Goal: Task Accomplishment & Management: Use online tool/utility

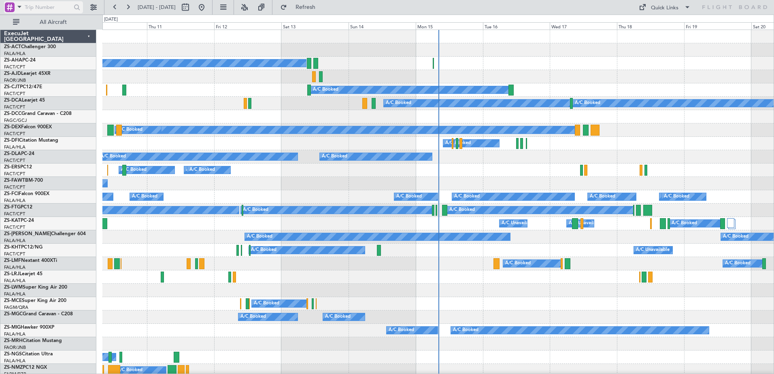
click at [17, 8] on span at bounding box center [20, 7] width 10 height 10
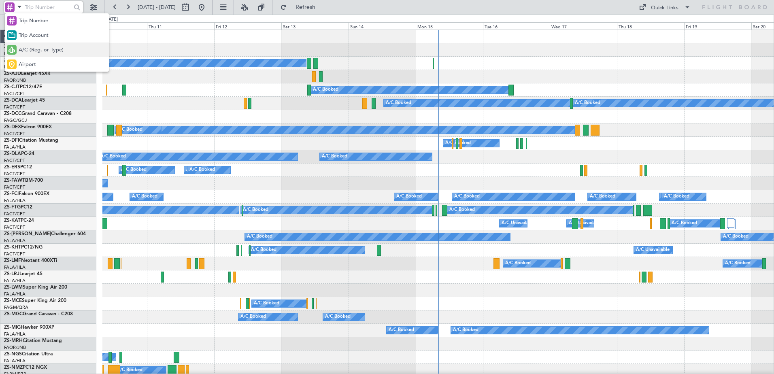
click at [45, 51] on span "A/C (Reg. or Type)" at bounding box center [41, 50] width 45 height 8
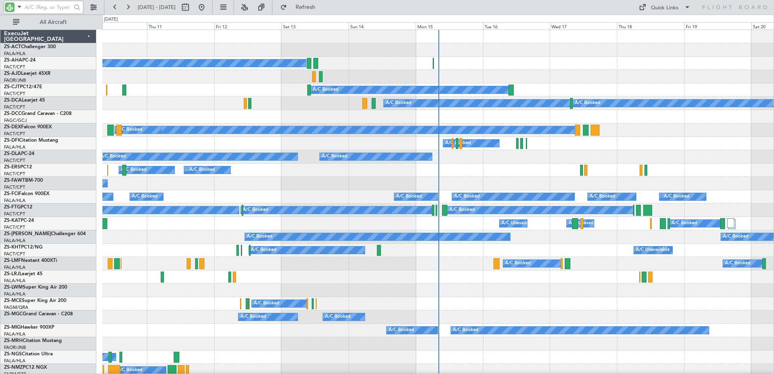
click at [47, 8] on input "text" at bounding box center [48, 7] width 47 height 12
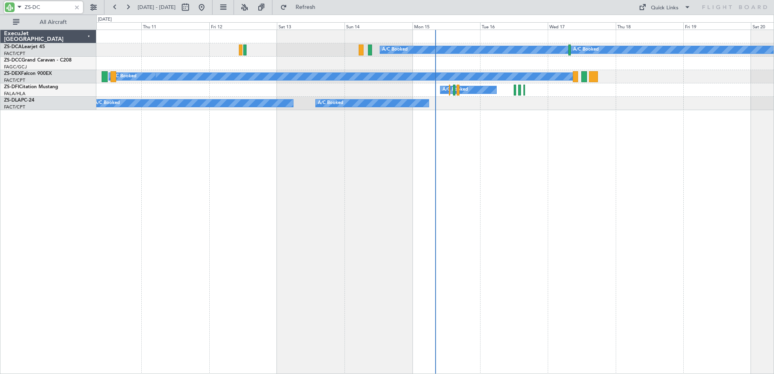
type input "ZS-DCA"
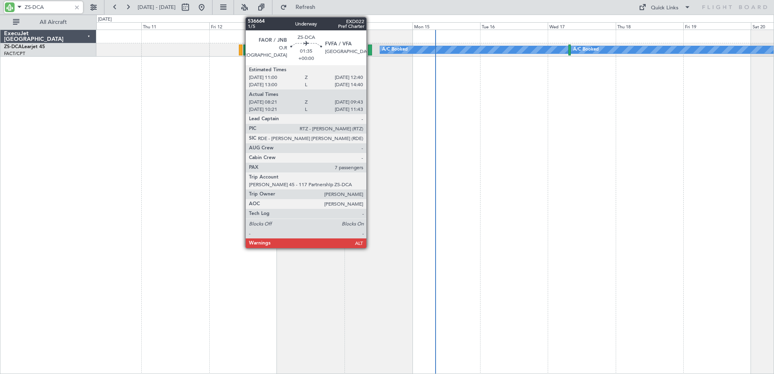
click at [370, 51] on div at bounding box center [370, 50] width 4 height 11
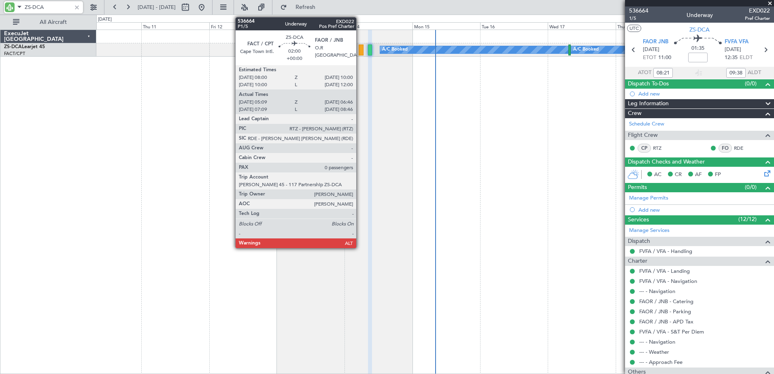
click at [360, 51] on div at bounding box center [361, 50] width 5 height 11
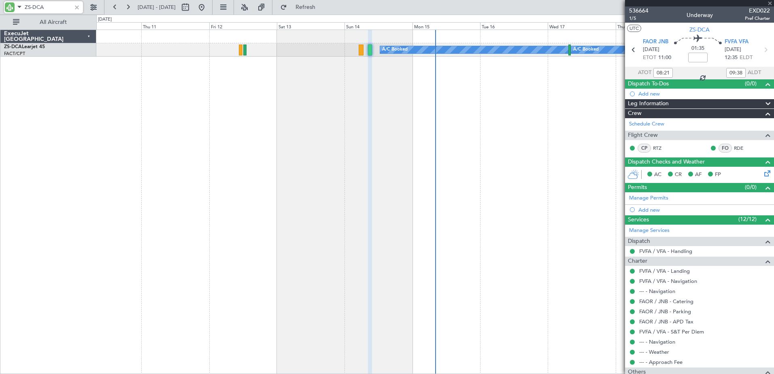
type input "05:09"
type input "06:46"
type input "0"
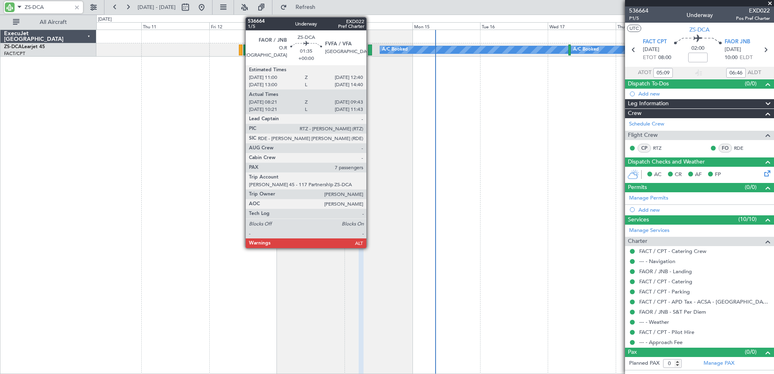
click at [370, 51] on div at bounding box center [370, 50] width 4 height 11
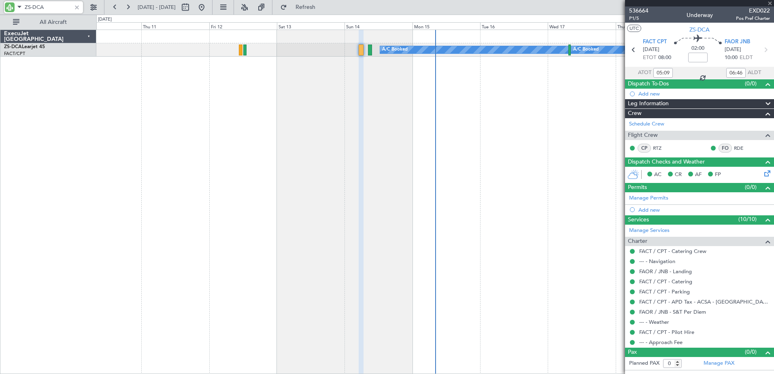
type input "08:21"
type input "09:38"
type input "7"
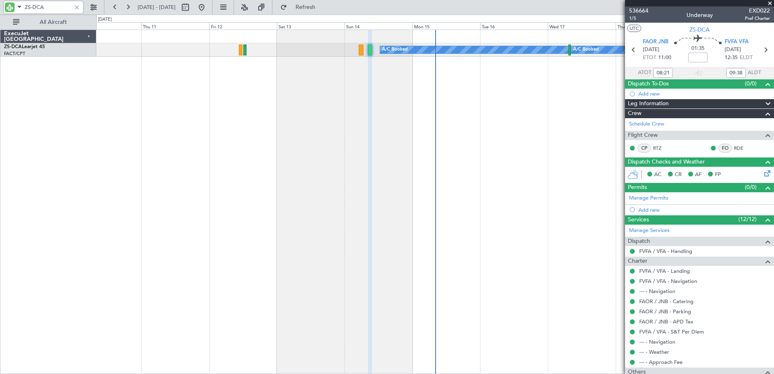
type input "ZS-DCA"
